Goal: Transaction & Acquisition: Purchase product/service

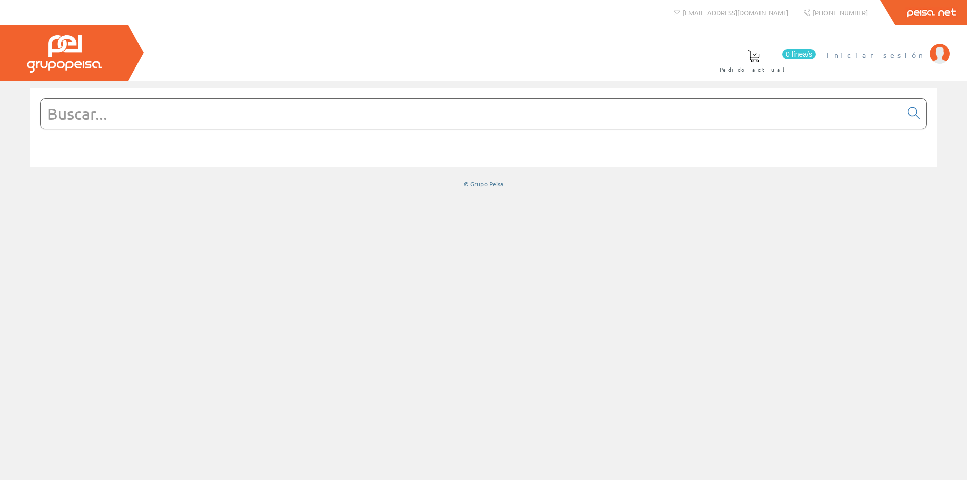
click at [902, 51] on span "Iniciar sesión" at bounding box center [876, 55] width 98 height 10
click at [499, 57] on span at bounding box center [492, 56] width 12 height 12
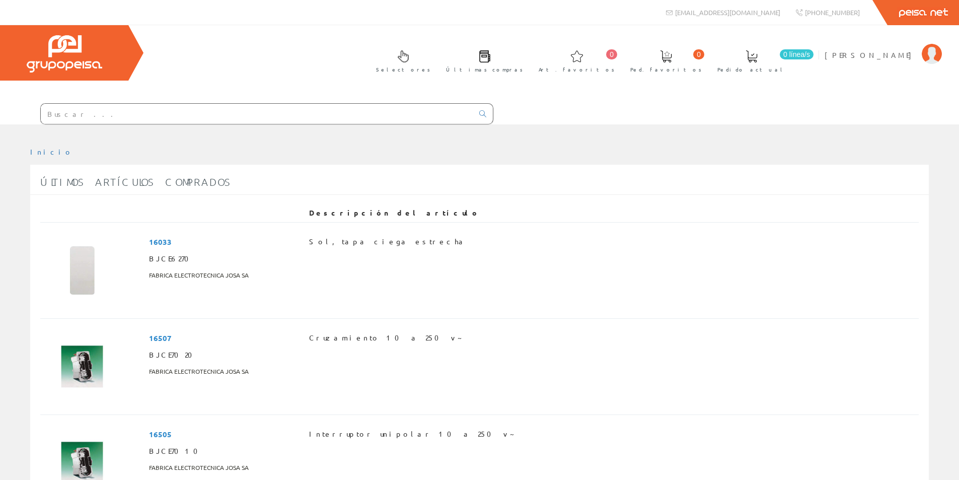
click at [83, 120] on input "text" at bounding box center [257, 114] width 433 height 20
type input "C"
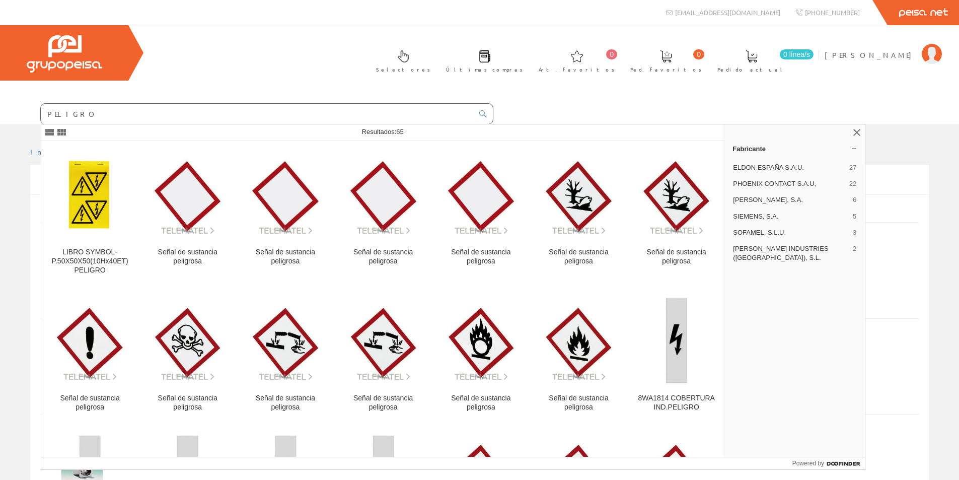
drag, startPoint x: 84, startPoint y: 116, endPoint x: 19, endPoint y: 115, distance: 64.5
click at [19, 115] on form "PELIGRO" at bounding box center [247, 113] width 494 height 21
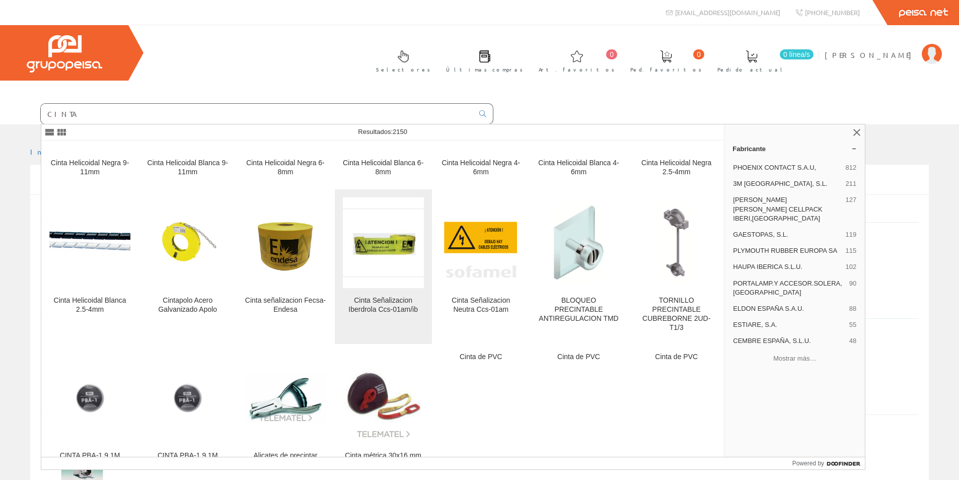
scroll to position [1058, 0]
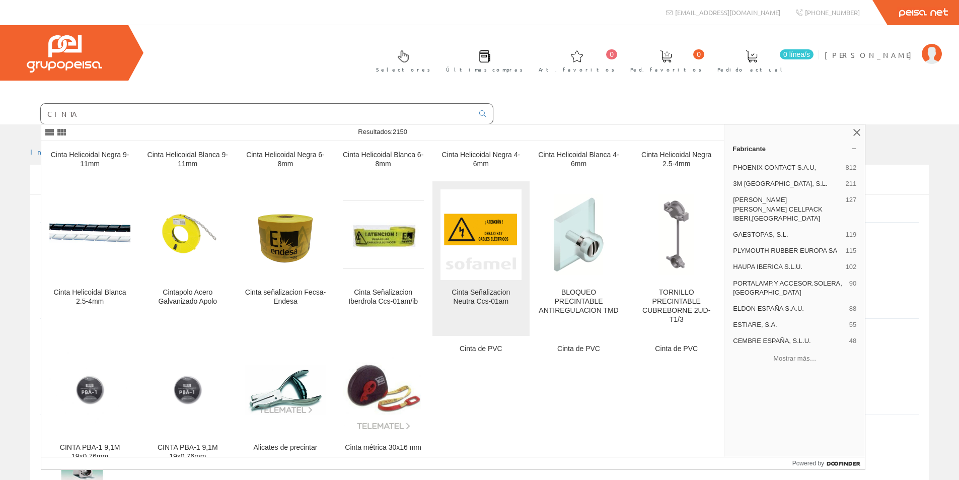
type input "CINTA"
click at [481, 294] on div "Cinta Señalizacion Neutra Ccs-01am" at bounding box center [481, 297] width 81 height 18
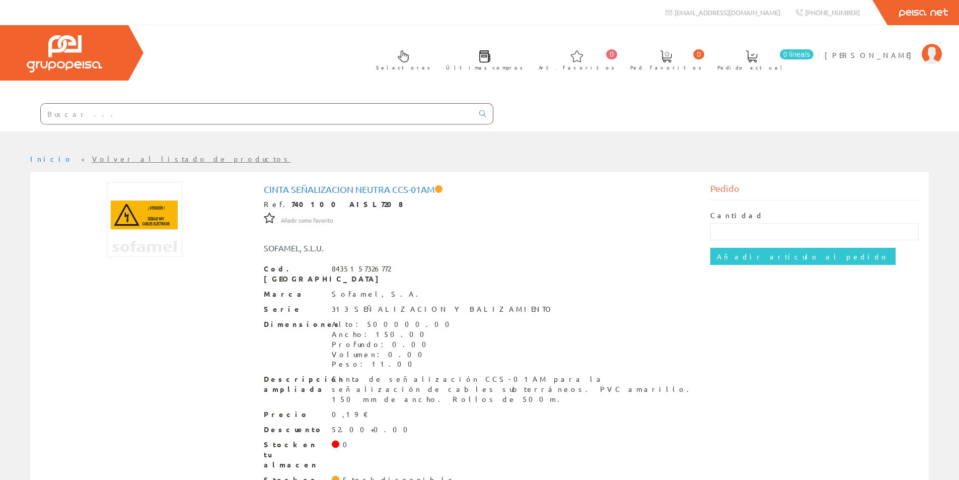
scroll to position [18, 0]
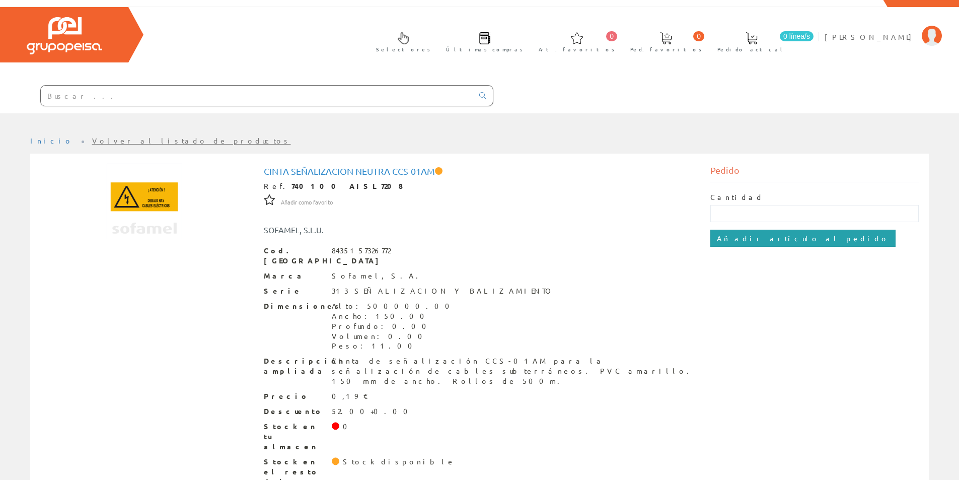
click at [765, 234] on input "Añadir artículo al pedido" at bounding box center [803, 238] width 185 height 17
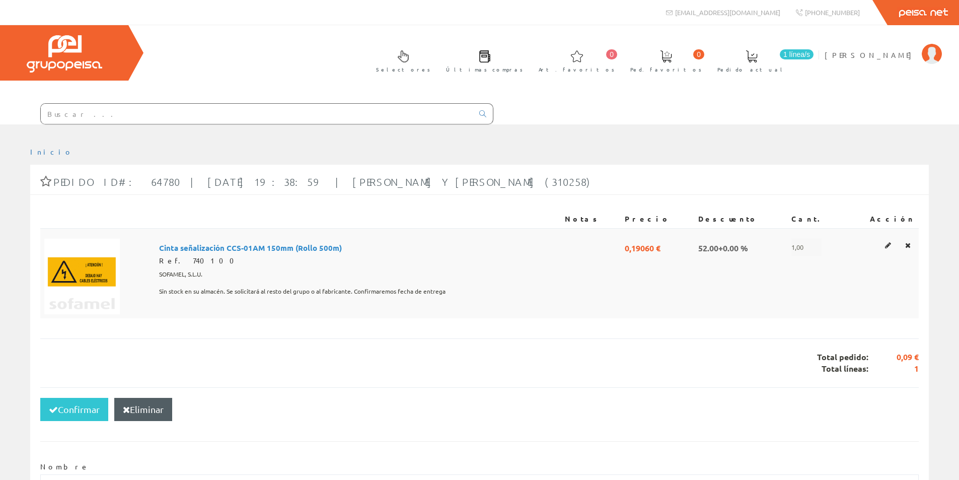
click at [810, 247] on span "1,00" at bounding box center [807, 247] width 30 height 17
